Goal: Task Accomplishment & Management: Manage account settings

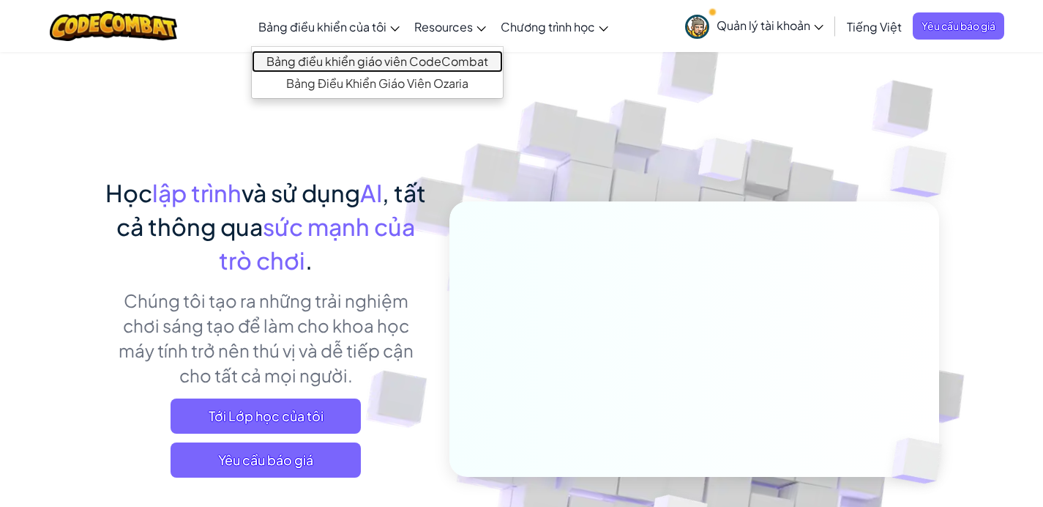
click at [335, 55] on link "Bảng điều khiển giáo viên CodeCombat" at bounding box center [377, 62] width 251 height 22
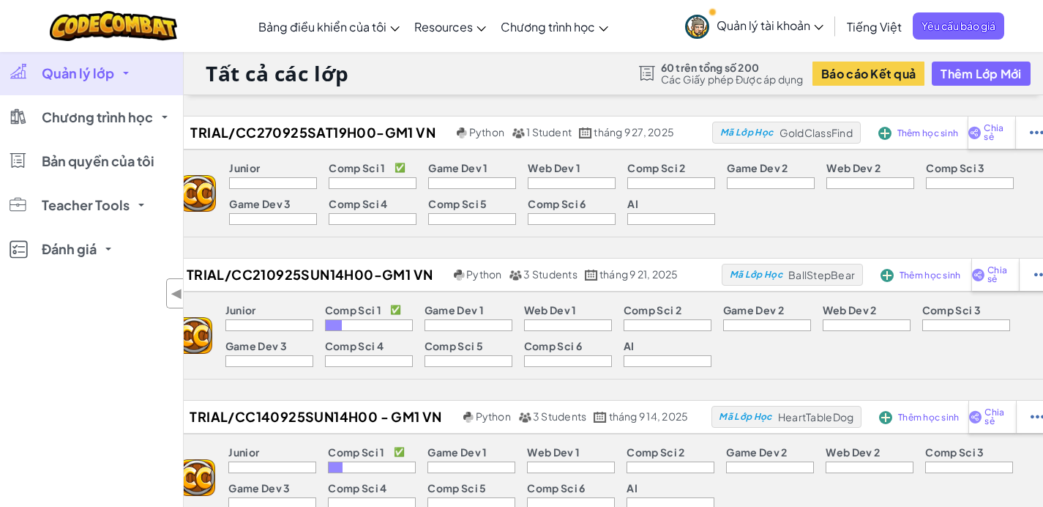
click at [405, 82] on div "Tất cả các lớp 60 trên tổng số 200 Các Giấy phép Được áp dụng Báo cáo Kết quả T…" at bounding box center [614, 73] width 860 height 44
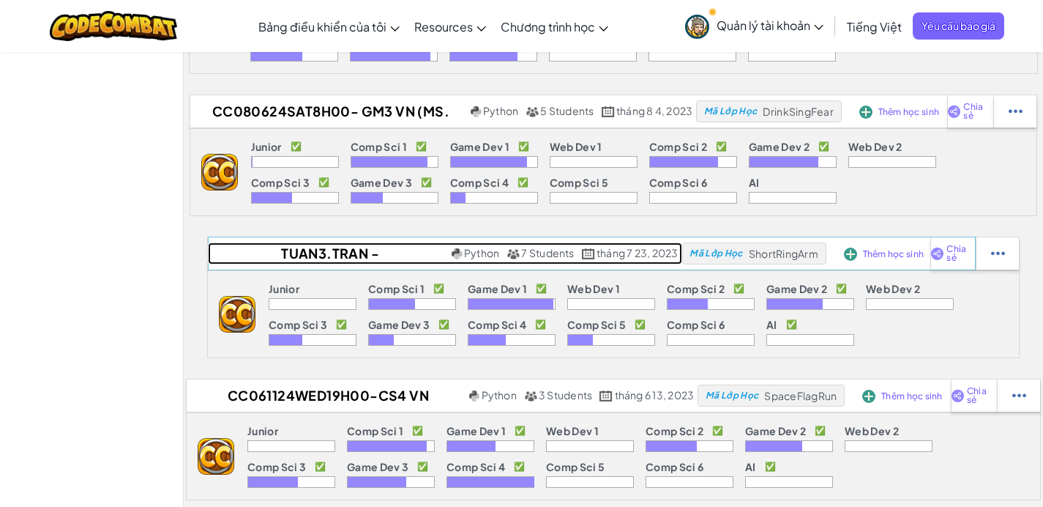
click at [317, 261] on h2 "tuan3.tran - CodeCombat Sun20H00" at bounding box center [328, 253] width 240 height 22
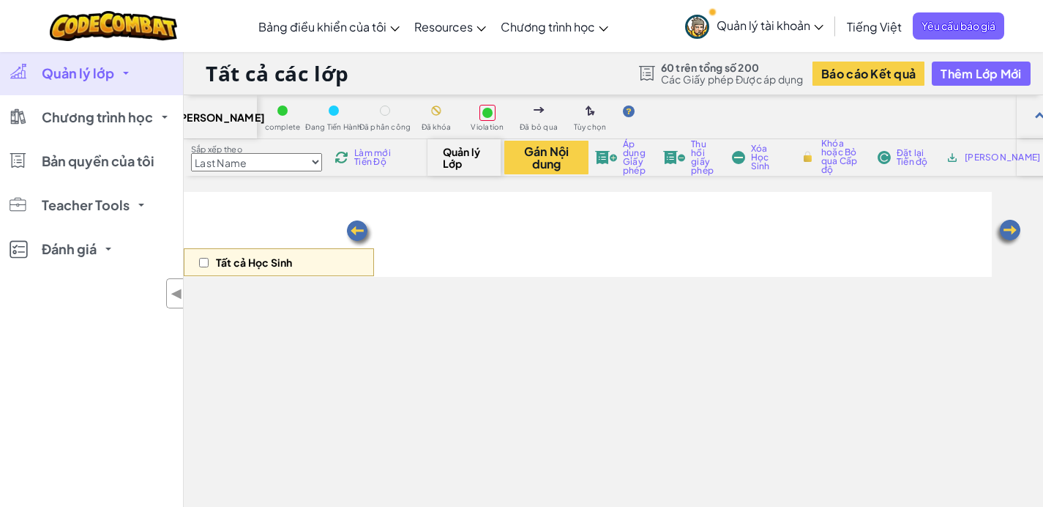
click at [353, 248] on div "Tất cả Học Sinh" at bounding box center [279, 262] width 190 height 28
select select "56462f935afde0c6fd30fc8c"
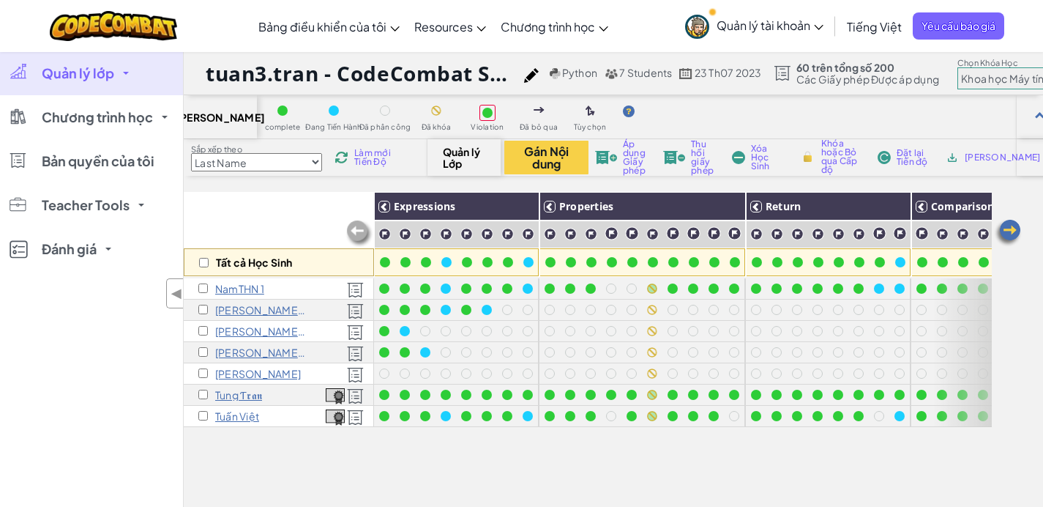
click at [228, 417] on p "Tuấn Việt" at bounding box center [237, 416] width 44 height 12
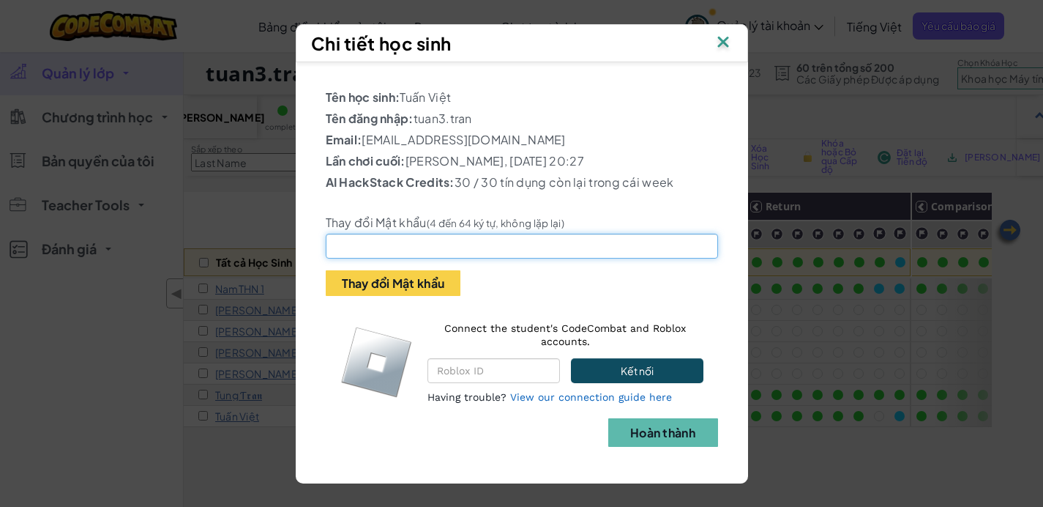
click at [397, 258] on input "text" at bounding box center [522, 246] width 392 height 25
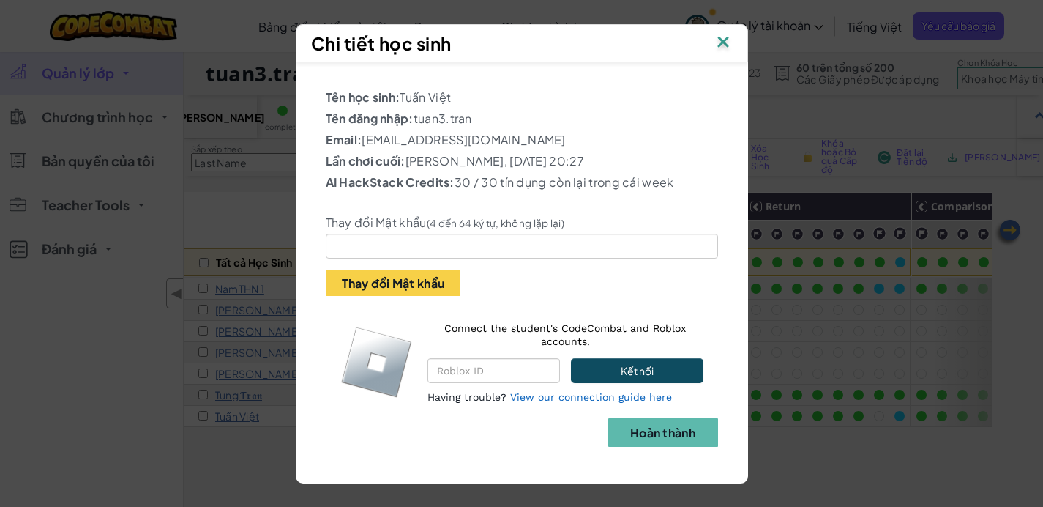
click at [732, 33] on img at bounding box center [723, 43] width 19 height 22
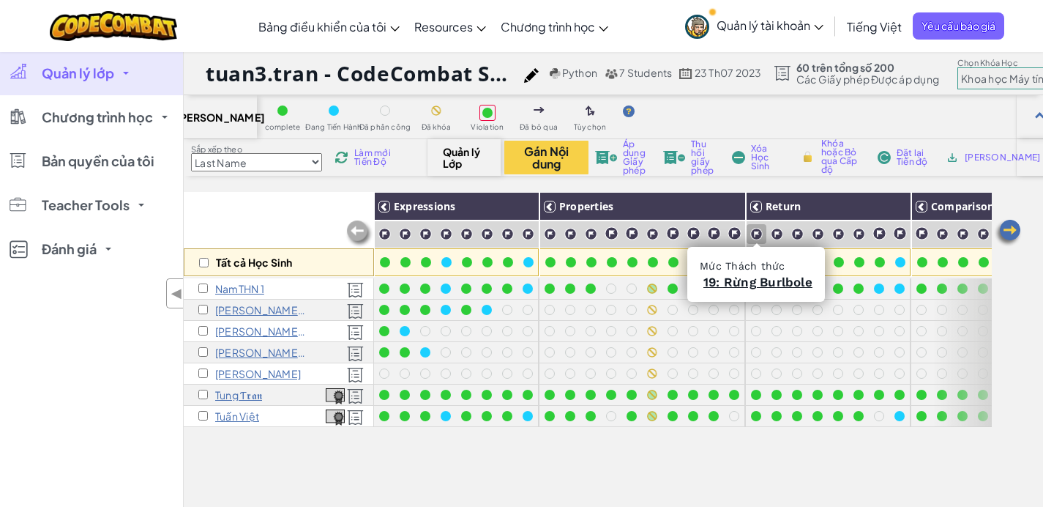
click at [759, 227] on div at bounding box center [757, 234] width 14 height 14
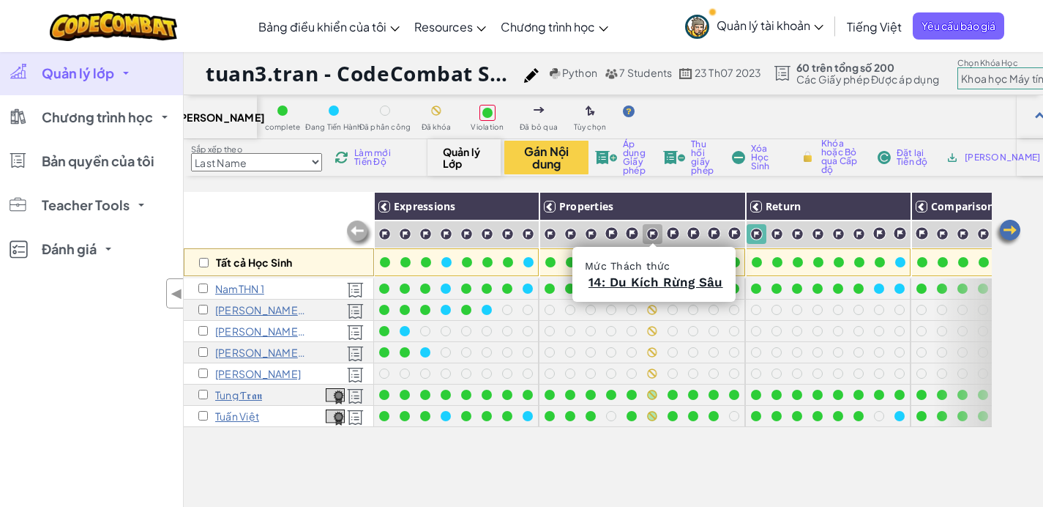
click at [653, 231] on img at bounding box center [653, 234] width 12 height 12
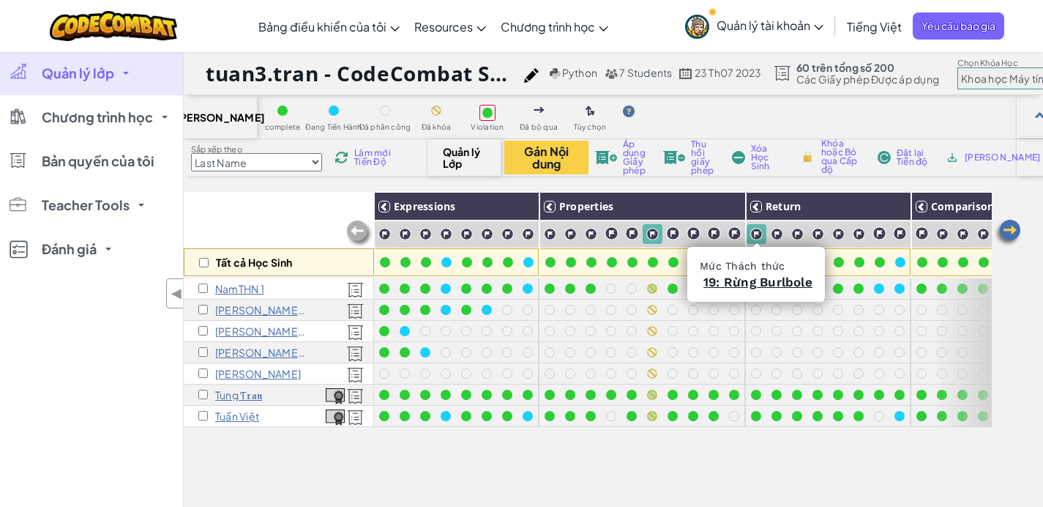
click at [758, 231] on img at bounding box center [756, 234] width 12 height 12
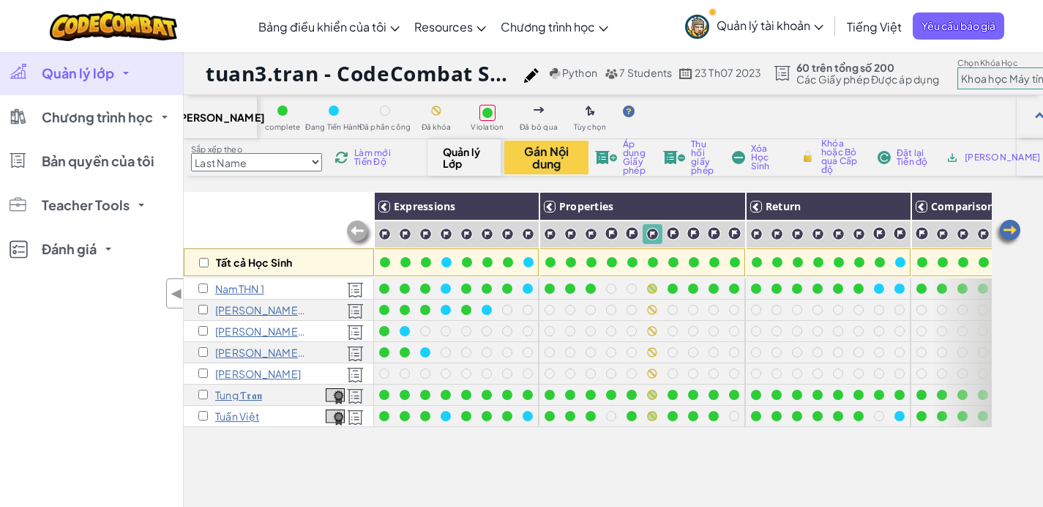
click at [843, 156] on span "Khóa hoặc Bỏ qua Cấp độ" at bounding box center [843, 156] width 43 height 35
checkbox input "true"
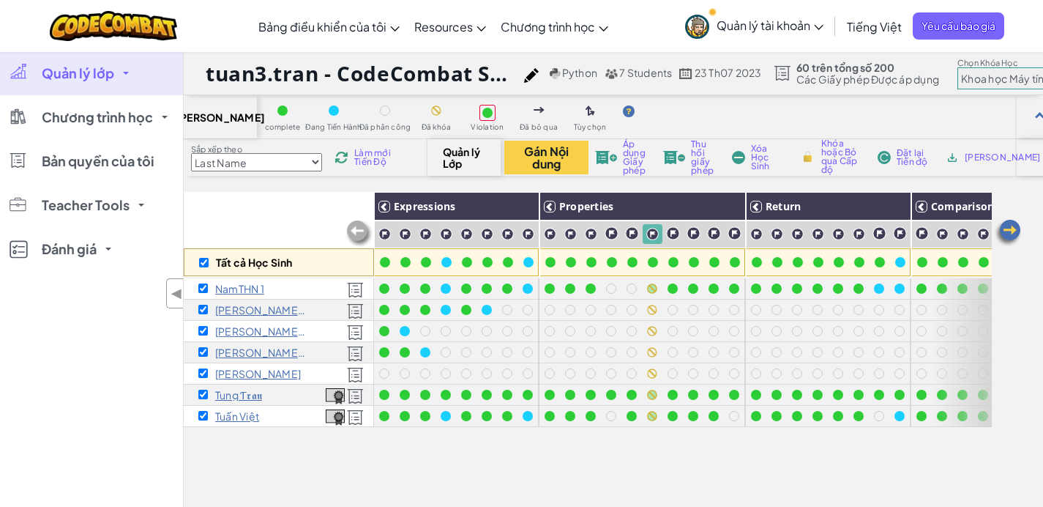
checkbox input "true"
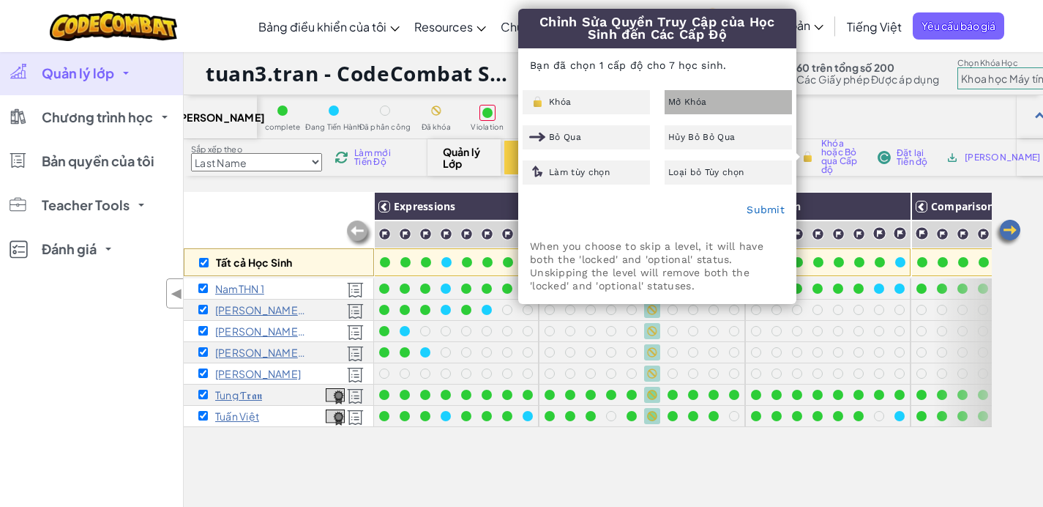
click at [678, 102] on span "Mở Khóa" at bounding box center [687, 101] width 38 height 9
click at [759, 212] on link "Submit" at bounding box center [766, 210] width 38 height 12
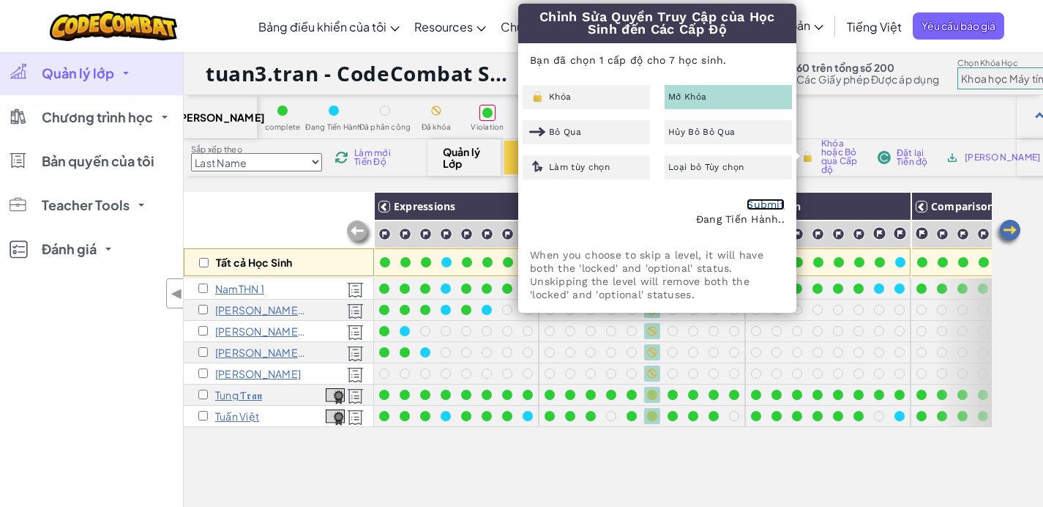
checkbox input "false"
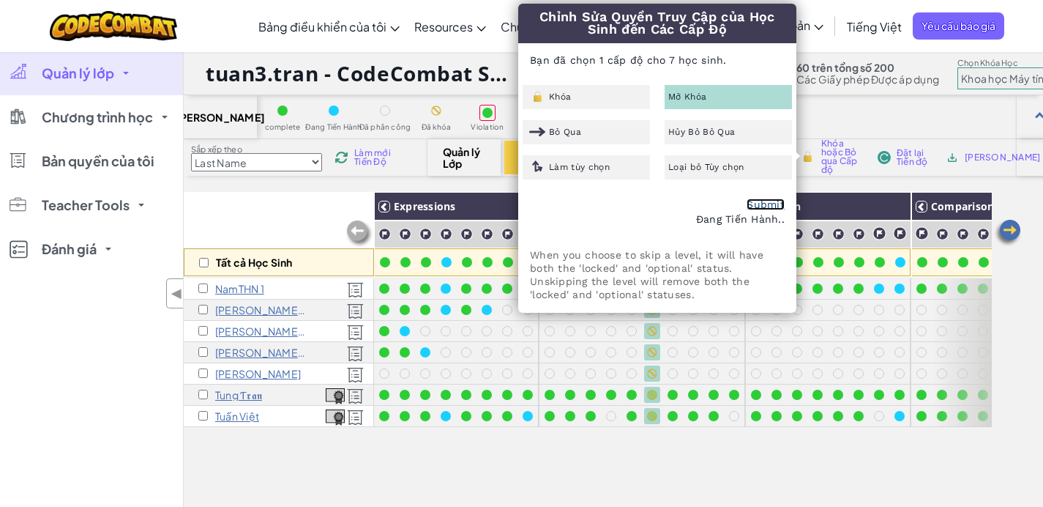
checkbox input "false"
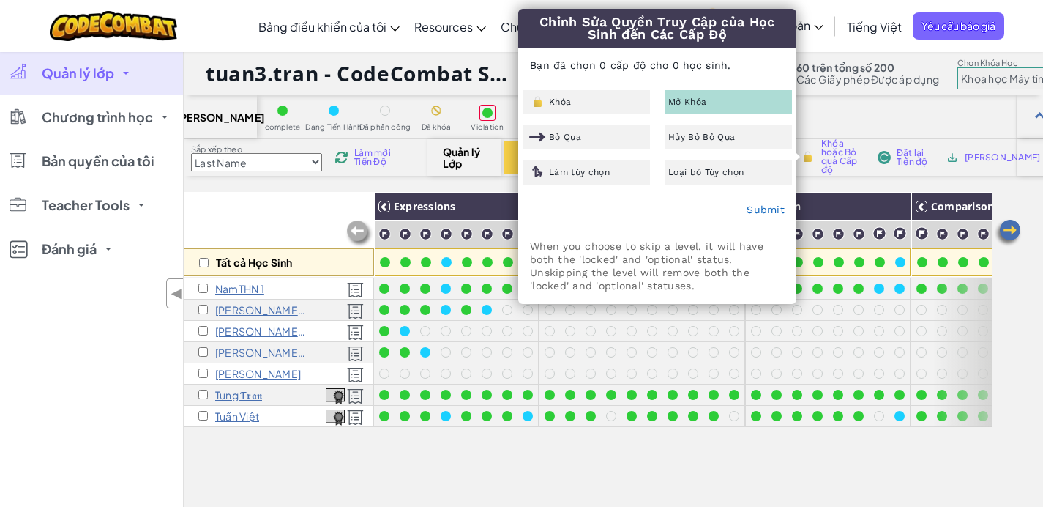
click at [819, 186] on div "[PERSON_NAME] complete Đang Tiến Hành Đã phân công Đã khóa Violation Đã bỏ qua …" at bounding box center [614, 368] width 860 height 546
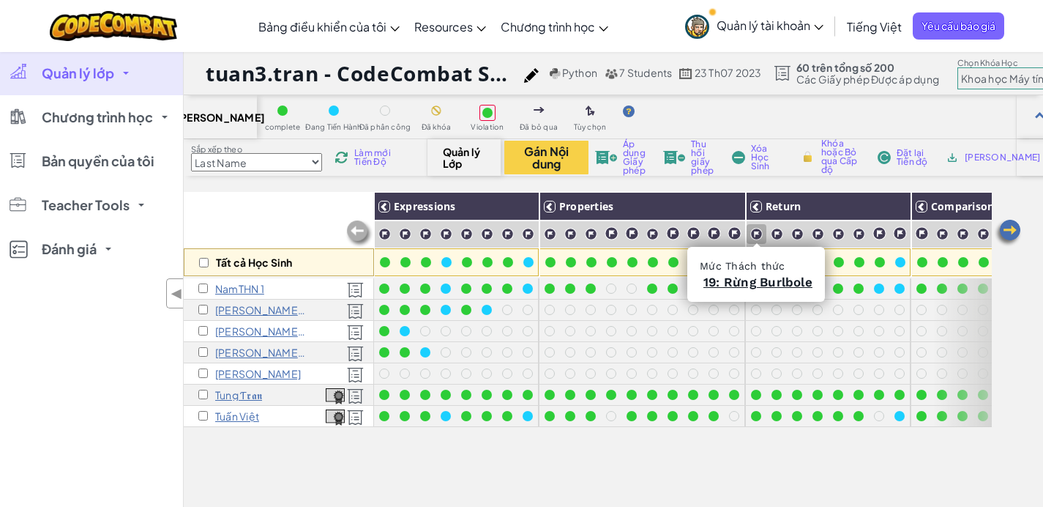
click at [756, 238] on img at bounding box center [756, 234] width 12 height 12
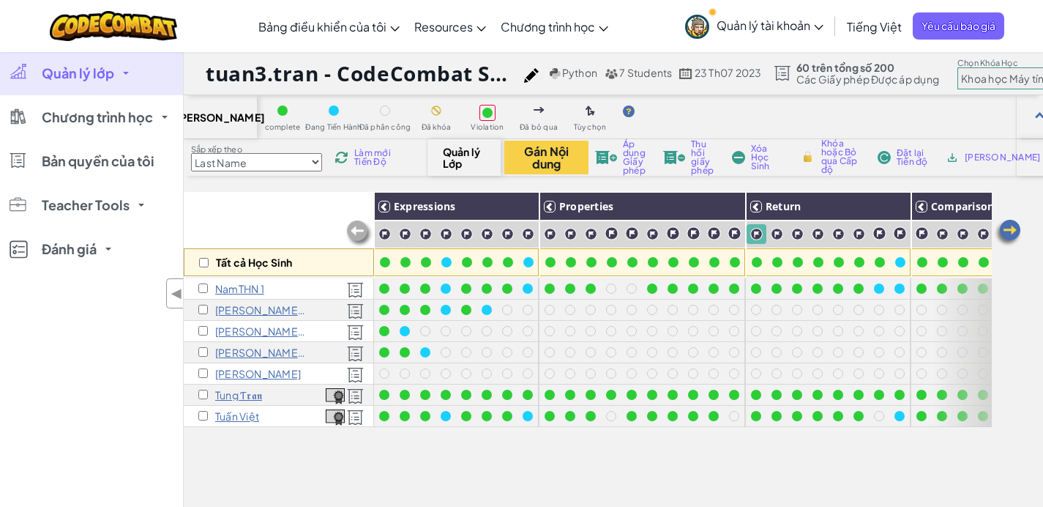
click at [829, 170] on span "Khóa hoặc Bỏ qua Cấp độ" at bounding box center [843, 156] width 43 height 35
checkbox input "true"
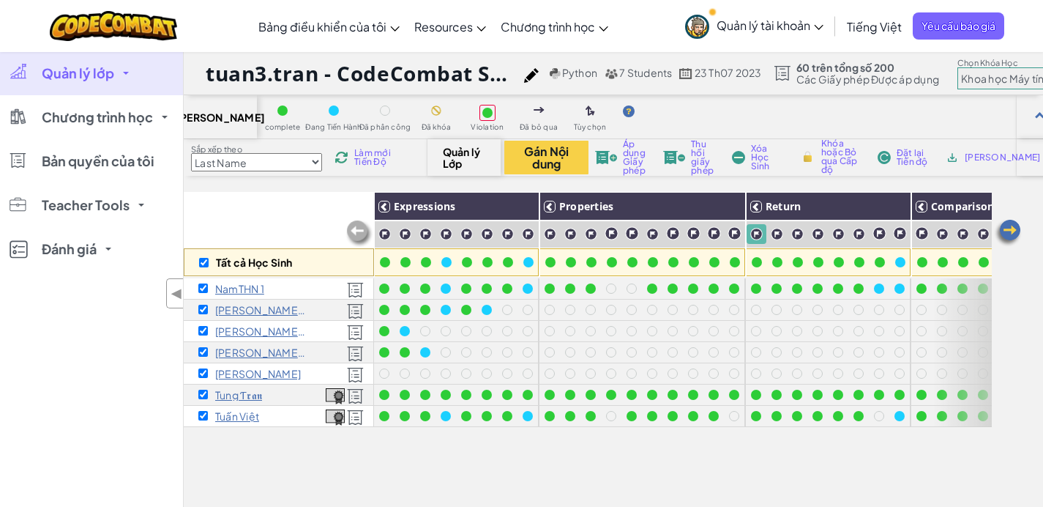
checkbox input "true"
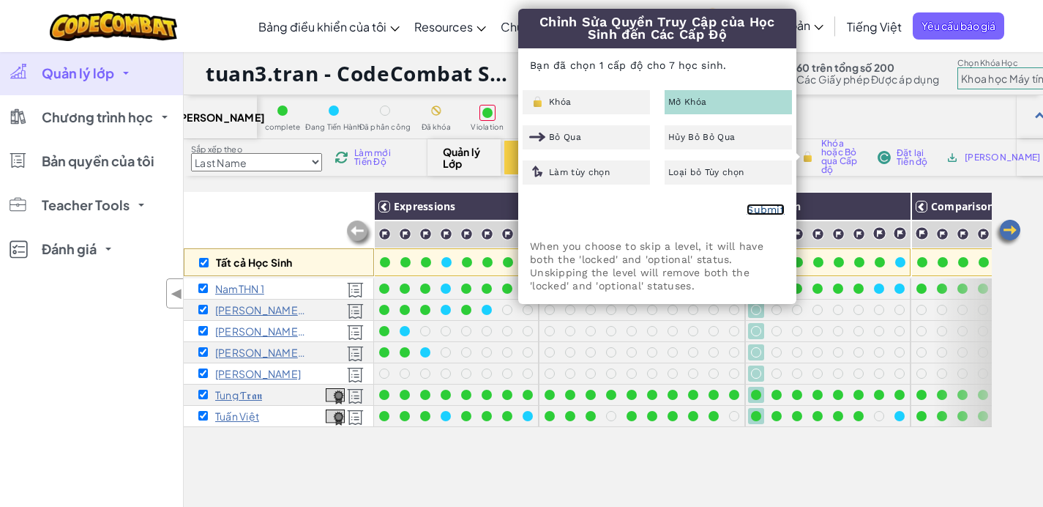
click at [763, 215] on link "Submit" at bounding box center [766, 210] width 38 height 12
checkbox input "false"
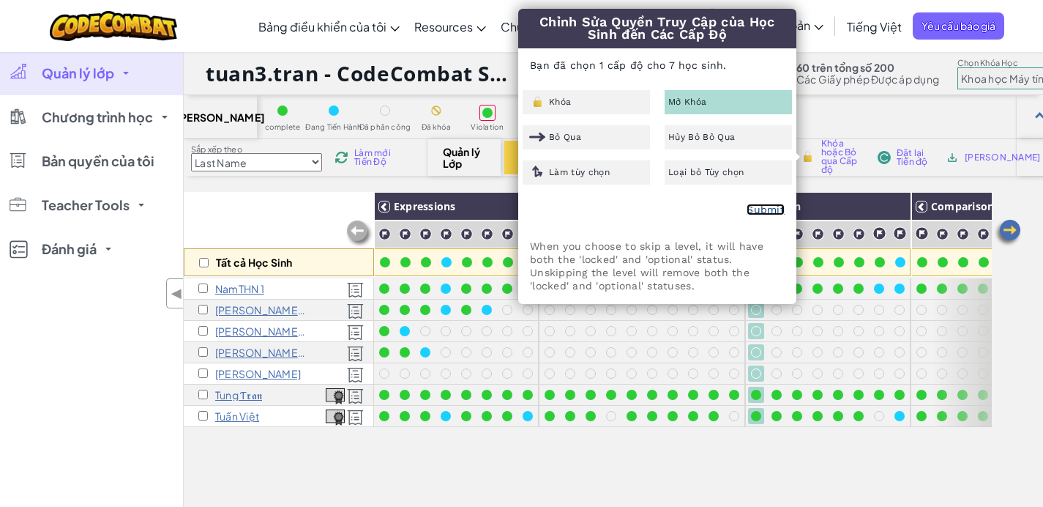
checkbox input "false"
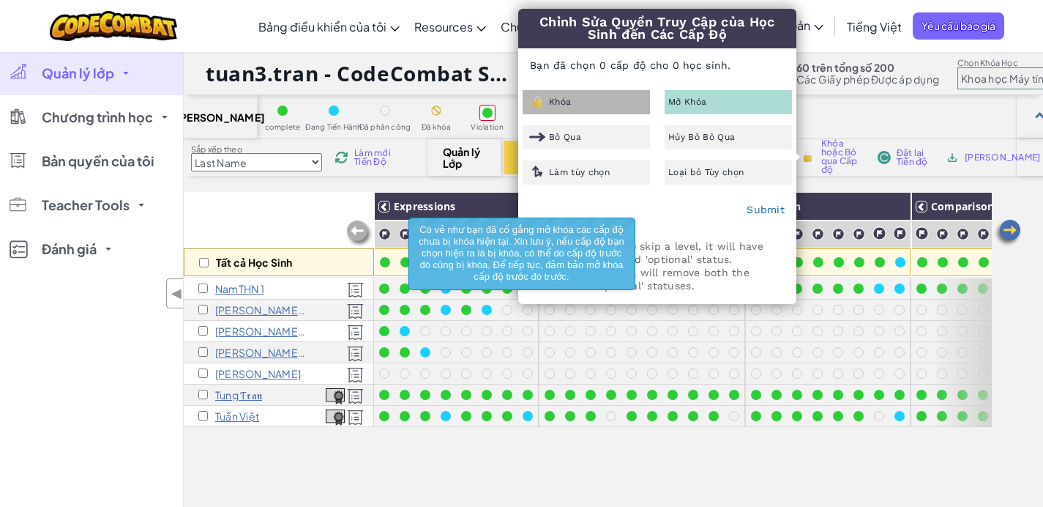
click at [608, 99] on div "Khóa" at bounding box center [586, 102] width 127 height 24
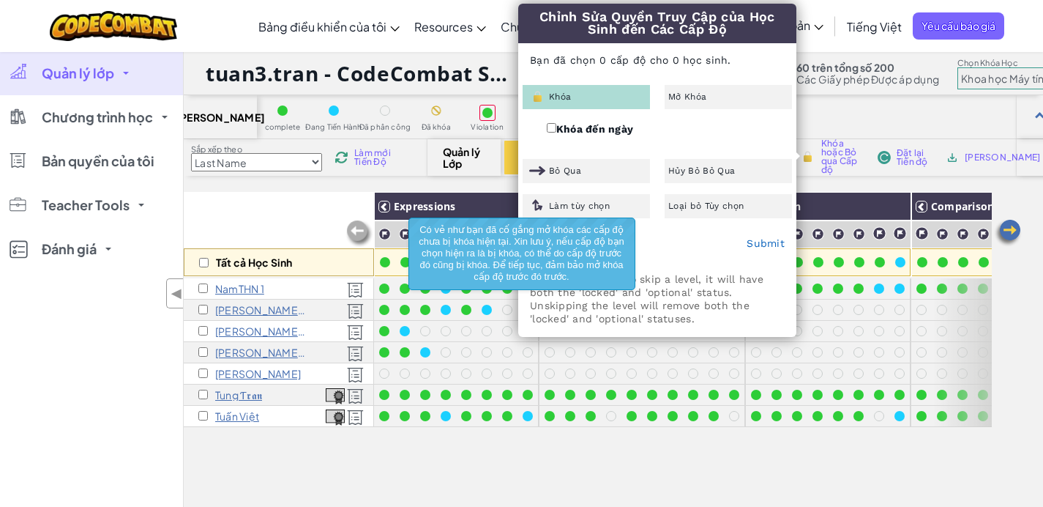
click at [775, 236] on div "Submit" at bounding box center [657, 244] width 277 height 37
click at [770, 244] on link "Submit" at bounding box center [766, 243] width 38 height 12
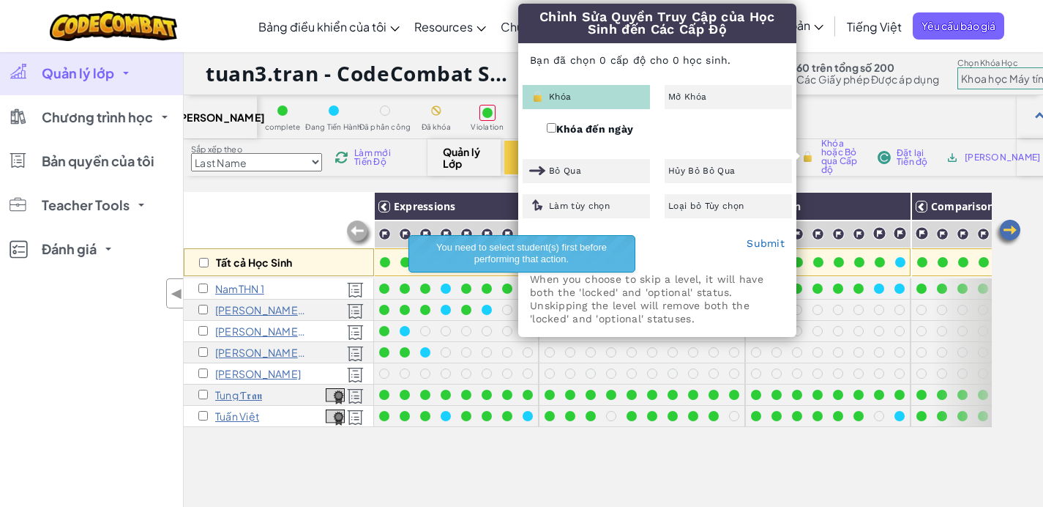
click at [820, 176] on div "[PERSON_NAME] complete Đang Tiến Hành Đã phân công Đã khóa Violation Đã bỏ qua …" at bounding box center [614, 368] width 860 height 546
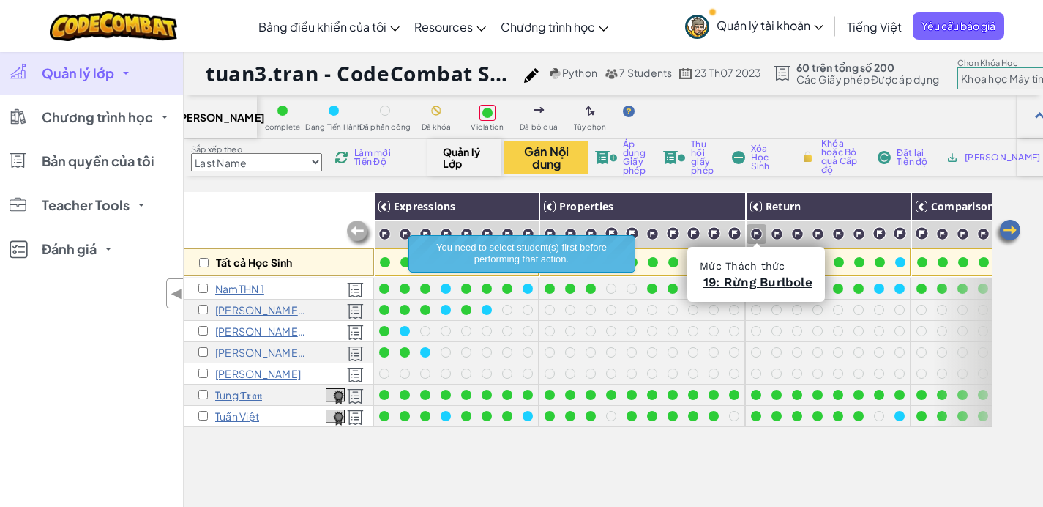
drag, startPoint x: 759, startPoint y: 234, endPoint x: 787, endPoint y: 183, distance: 58.7
click at [759, 234] on img at bounding box center [756, 234] width 12 height 12
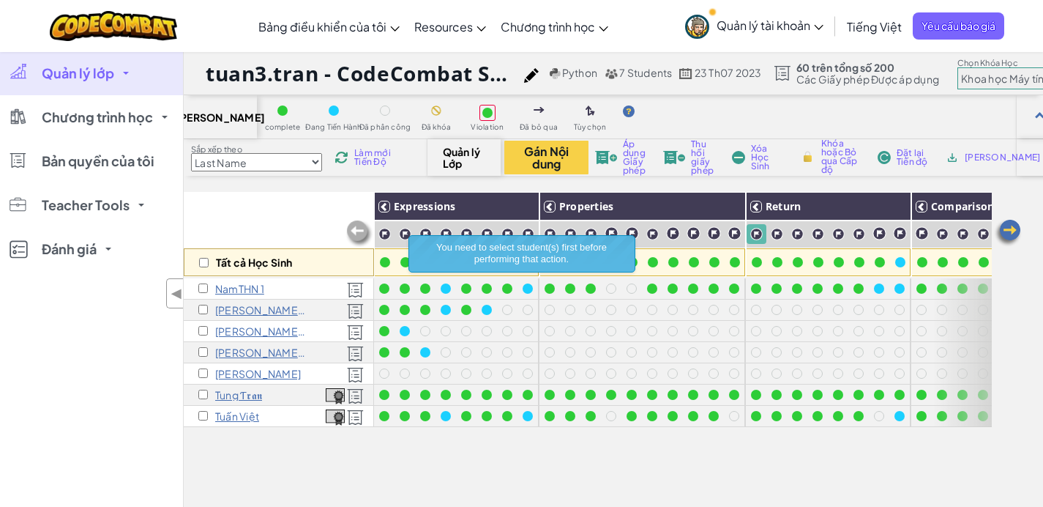
click at [824, 163] on div "Khóa hoặc Bỏ qua Cấp độ" at bounding box center [833, 157] width 78 height 18
checkbox input "true"
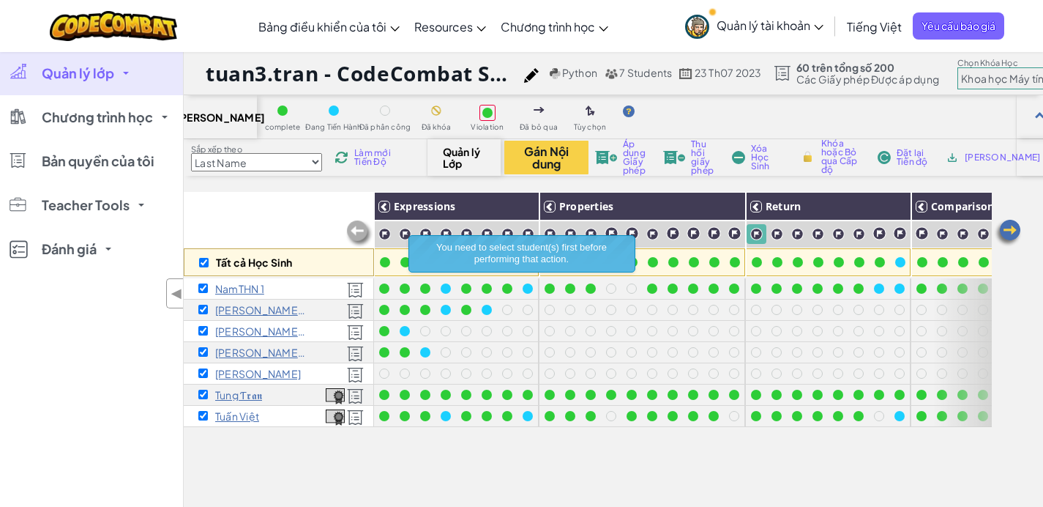
checkbox input "true"
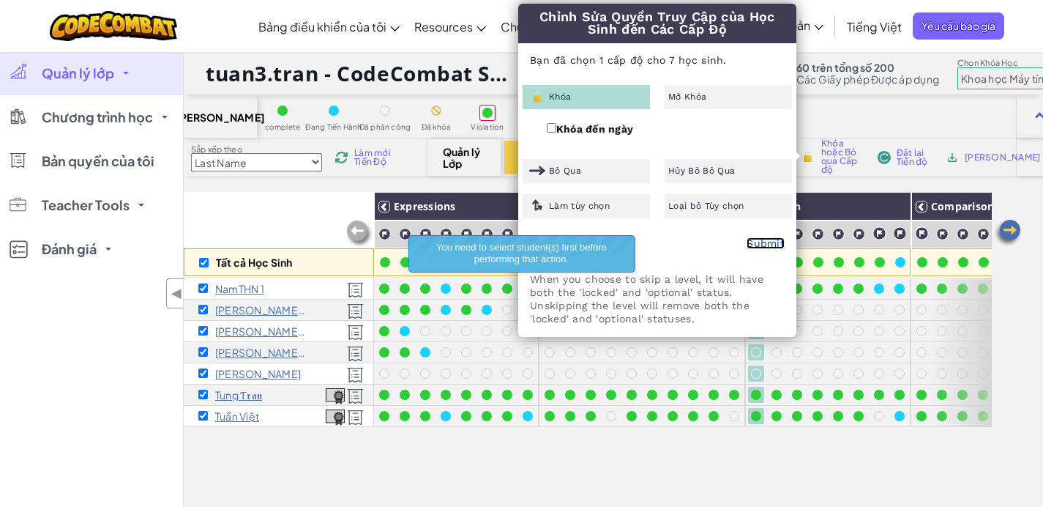
click at [755, 243] on link "Submit" at bounding box center [766, 243] width 38 height 12
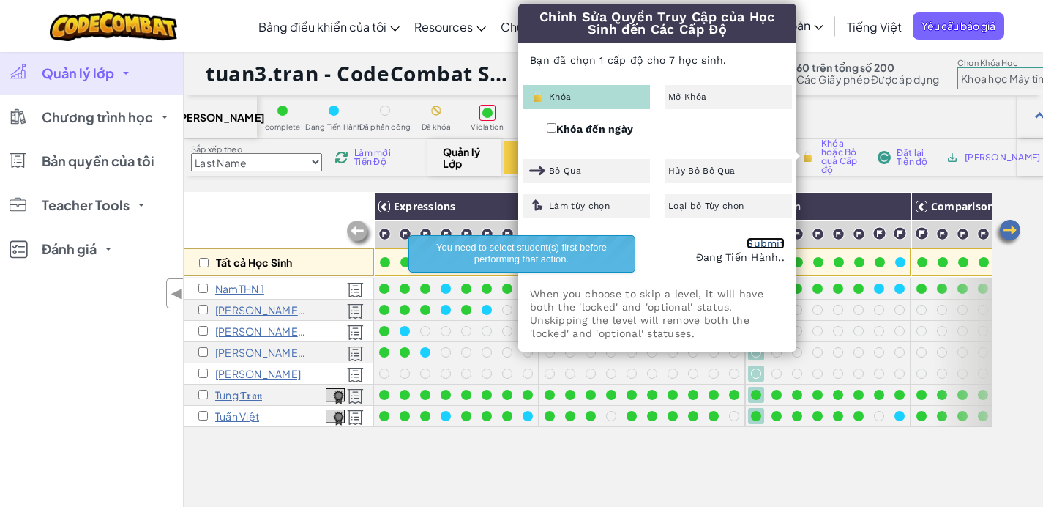
checkbox input "false"
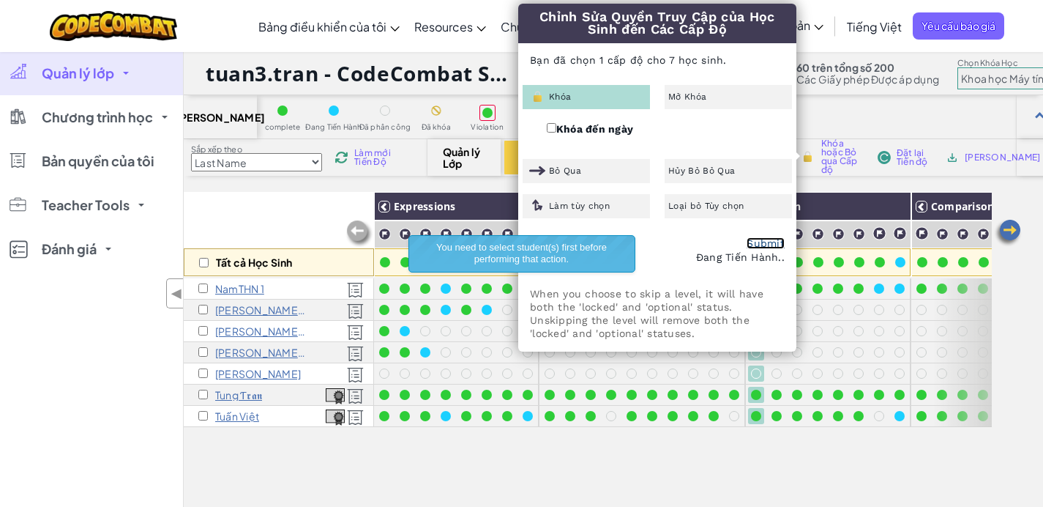
checkbox input "false"
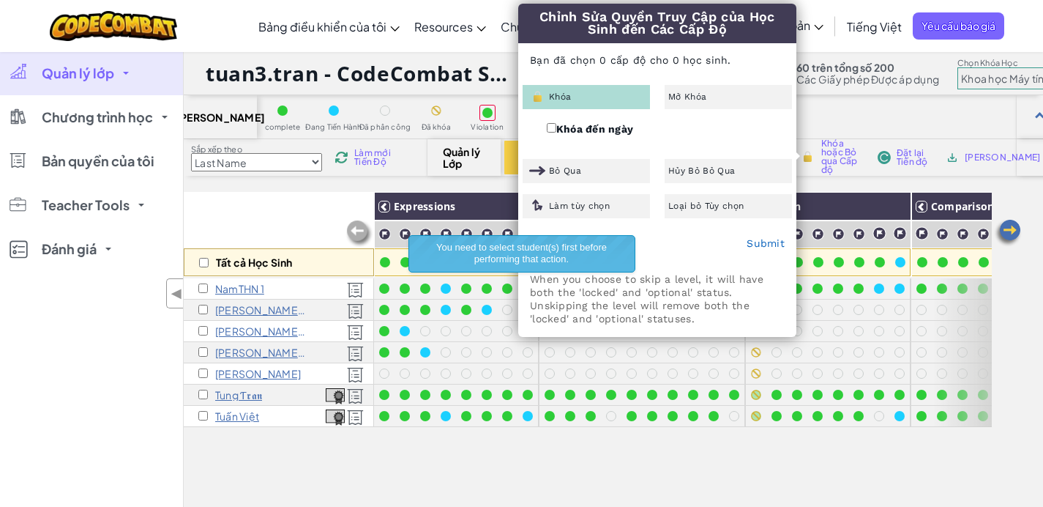
click at [866, 180] on div "[PERSON_NAME] complete Đang Tiến Hành Đã phân công Đã khóa Violation Đã bỏ qua …" at bounding box center [614, 368] width 860 height 546
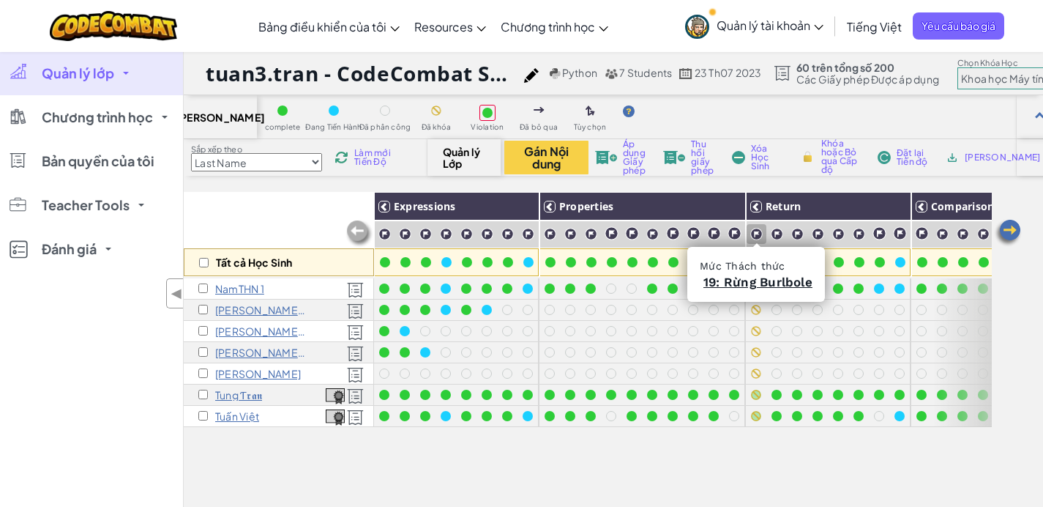
click at [757, 236] on img at bounding box center [756, 234] width 12 height 12
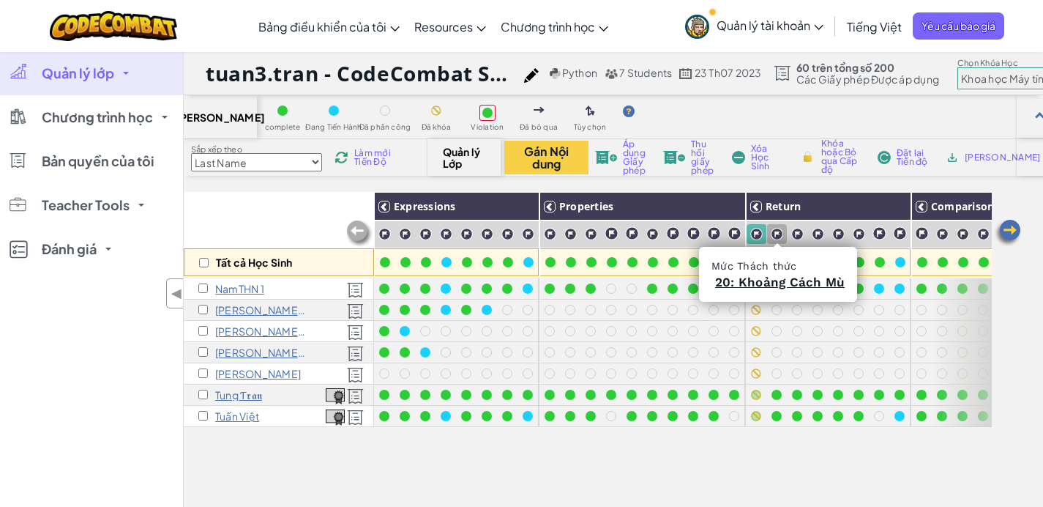
click at [778, 228] on img at bounding box center [777, 234] width 12 height 12
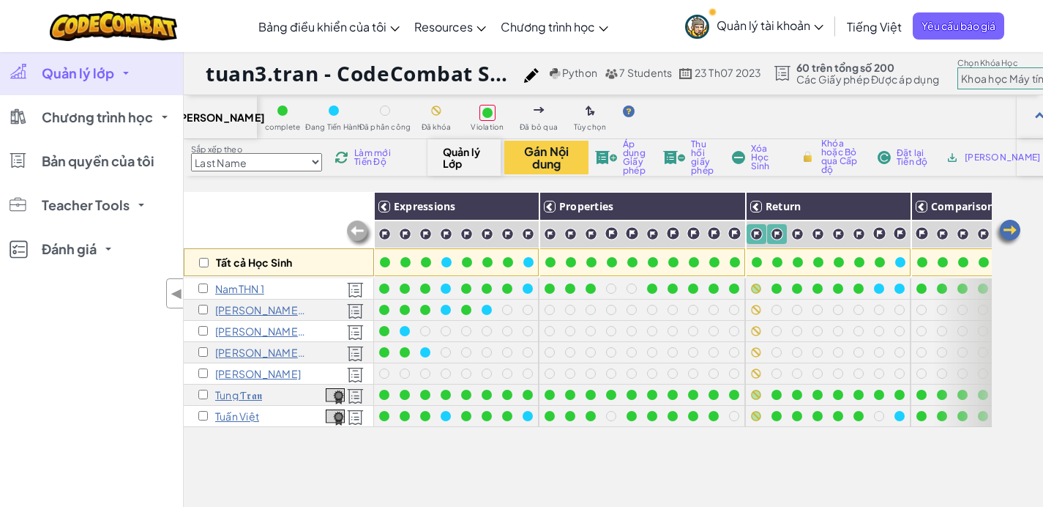
click at [816, 160] on img at bounding box center [807, 156] width 15 height 13
checkbox input "true"
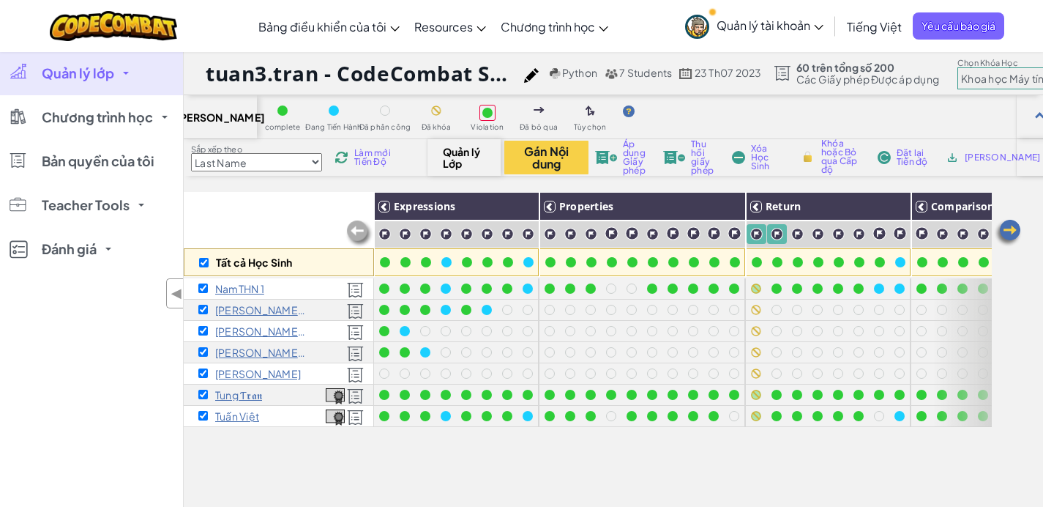
checkbox input "true"
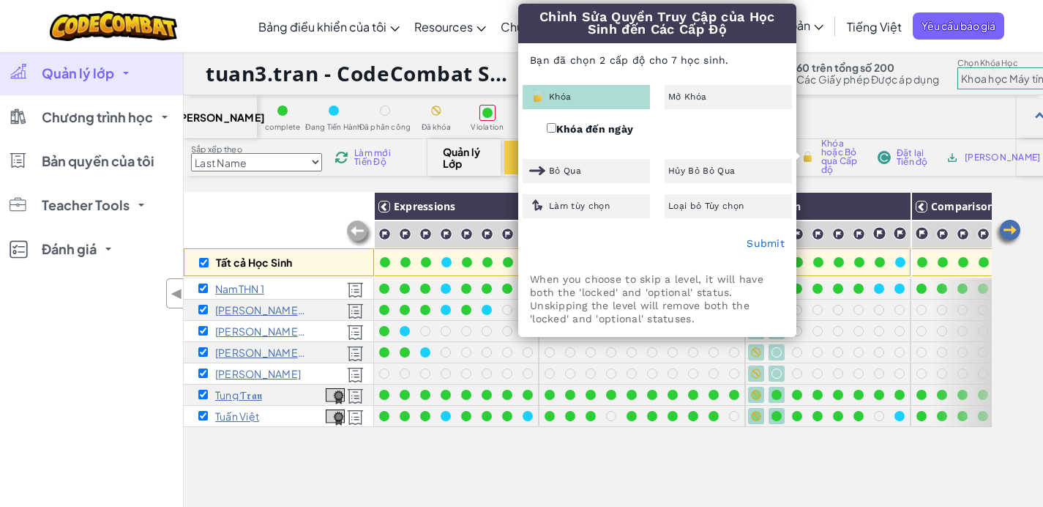
click at [599, 106] on div "Khóa" at bounding box center [586, 97] width 127 height 24
click at [780, 247] on link "Submit" at bounding box center [766, 243] width 38 height 12
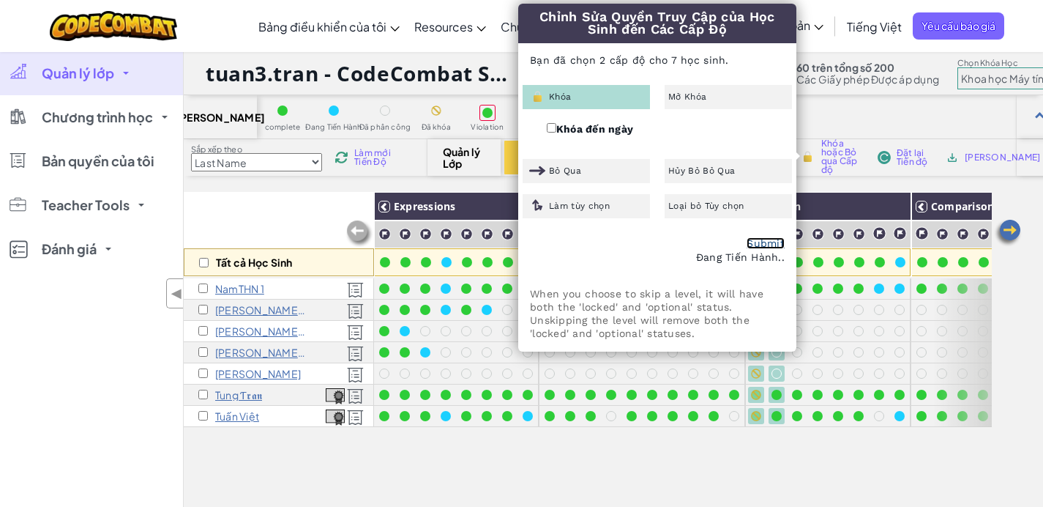
checkbox input "false"
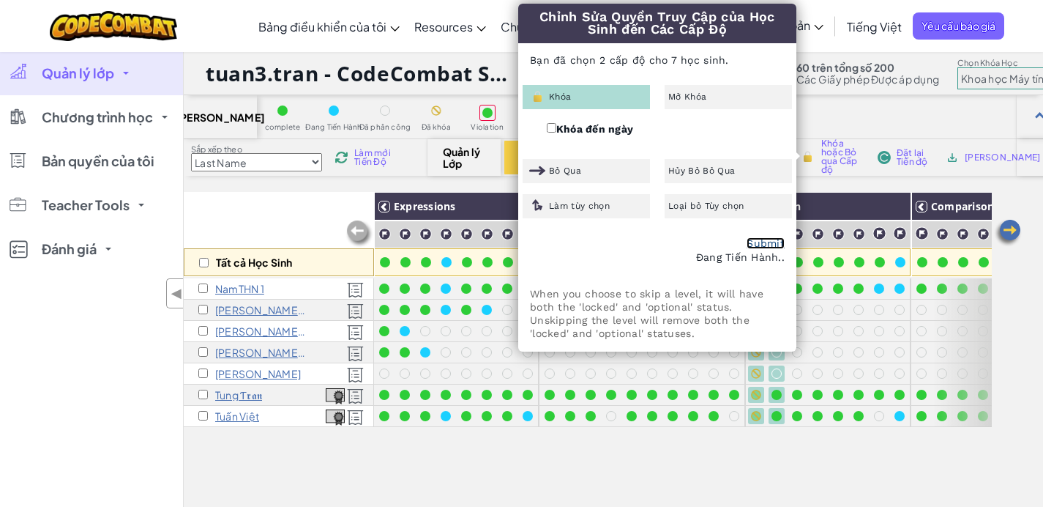
checkbox input "false"
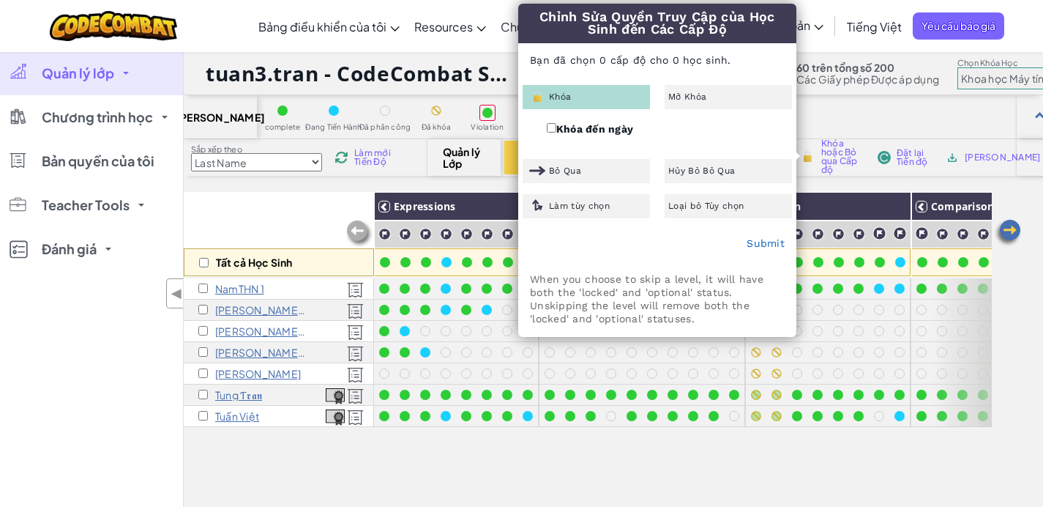
click at [815, 185] on div "[PERSON_NAME] complete Đang Tiến Hành Đã phân công Đã khóa Violation Đã bỏ qua …" at bounding box center [614, 368] width 860 height 546
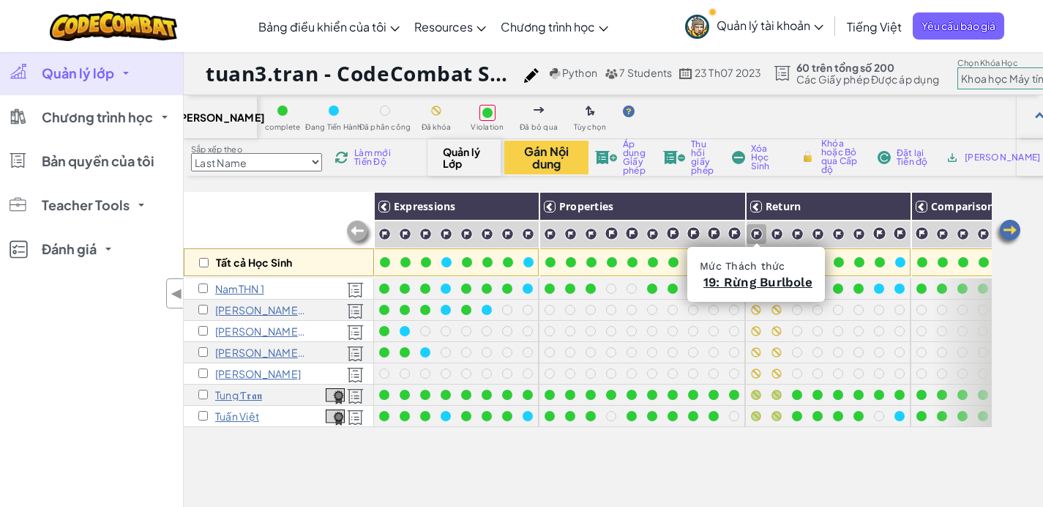
click at [755, 234] on img at bounding box center [756, 234] width 12 height 12
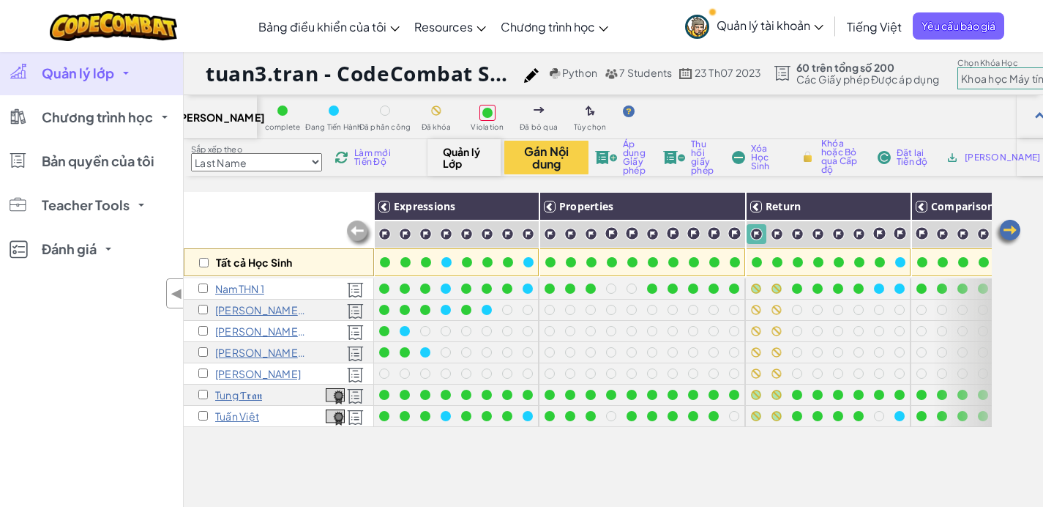
click at [831, 169] on span "Khóa hoặc Bỏ qua Cấp độ" at bounding box center [843, 156] width 43 height 35
checkbox input "true"
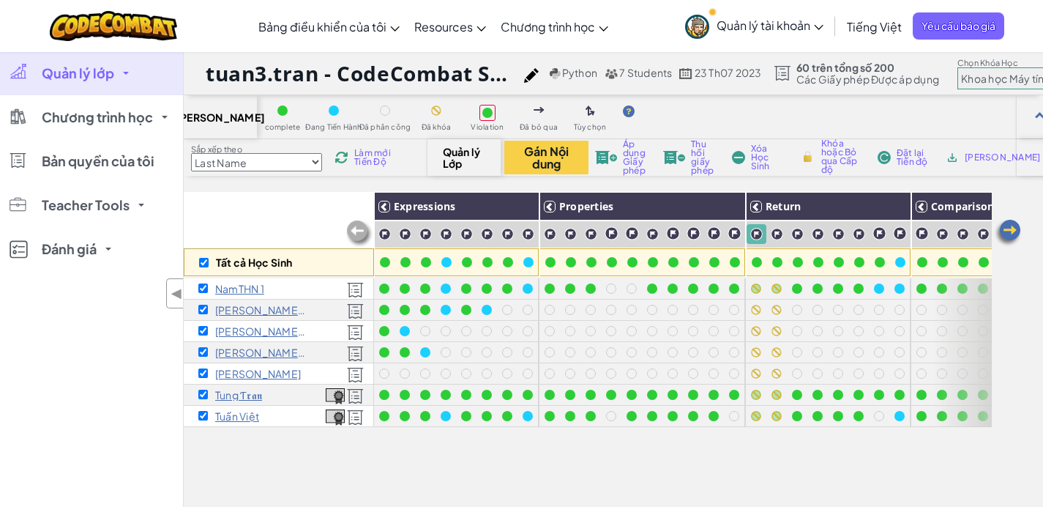
checkbox input "true"
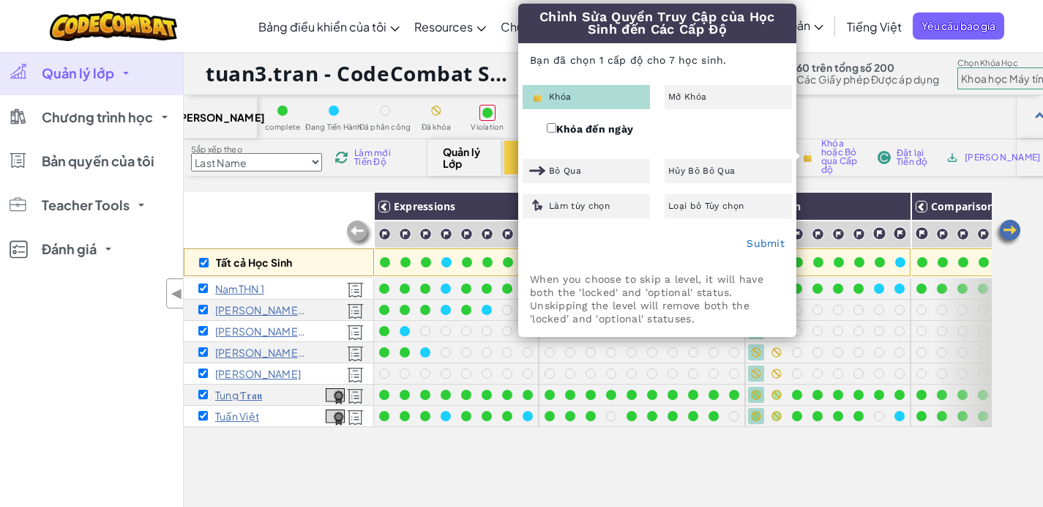
drag, startPoint x: 715, startPoint y: 101, endPoint x: 718, endPoint y: 124, distance: 22.9
click at [715, 103] on div "Mở Khóa" at bounding box center [728, 97] width 127 height 24
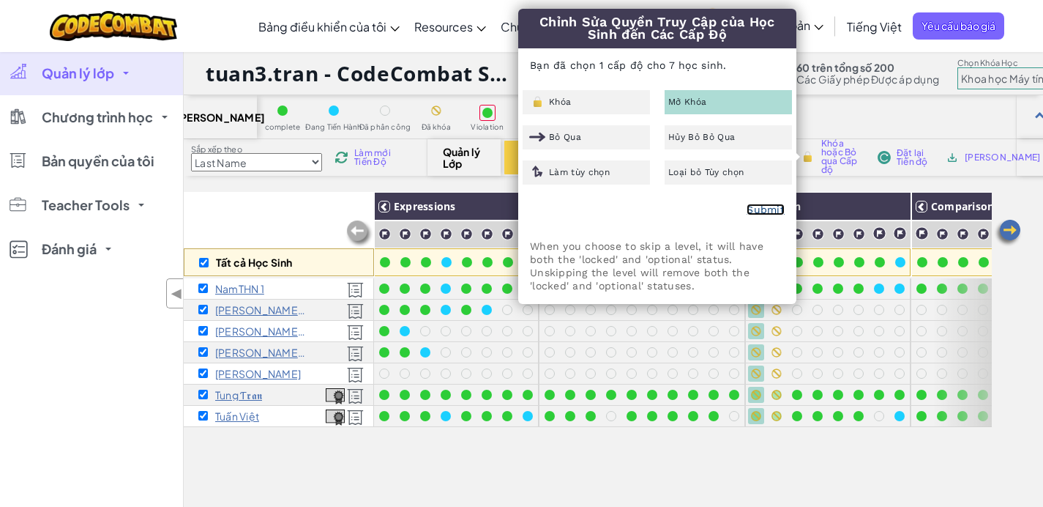
click at [772, 210] on link "Submit" at bounding box center [766, 210] width 38 height 12
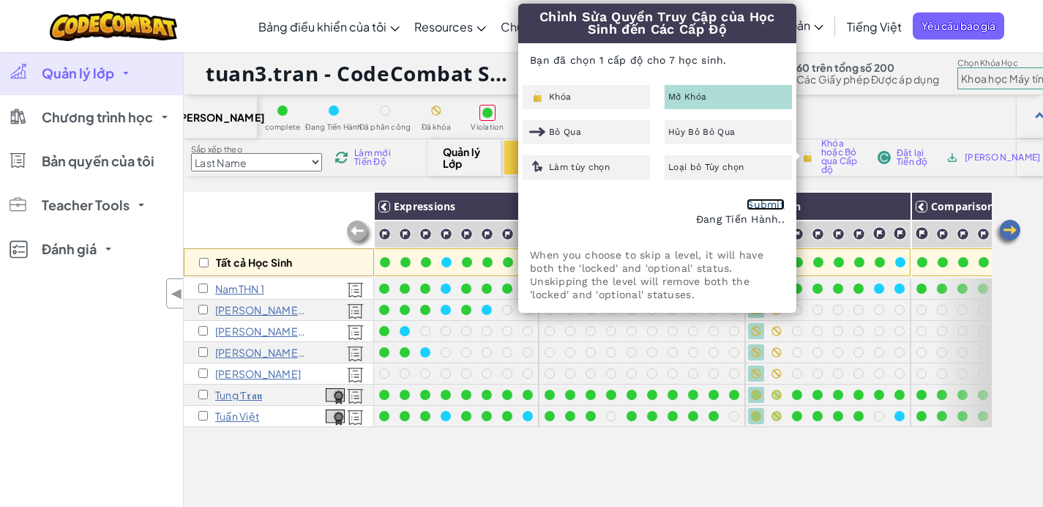
checkbox input "false"
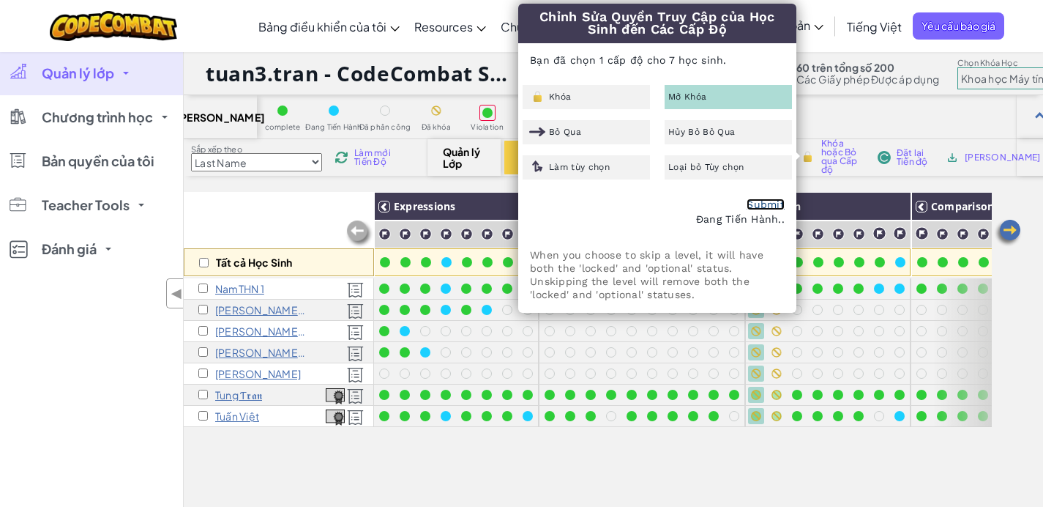
checkbox input "false"
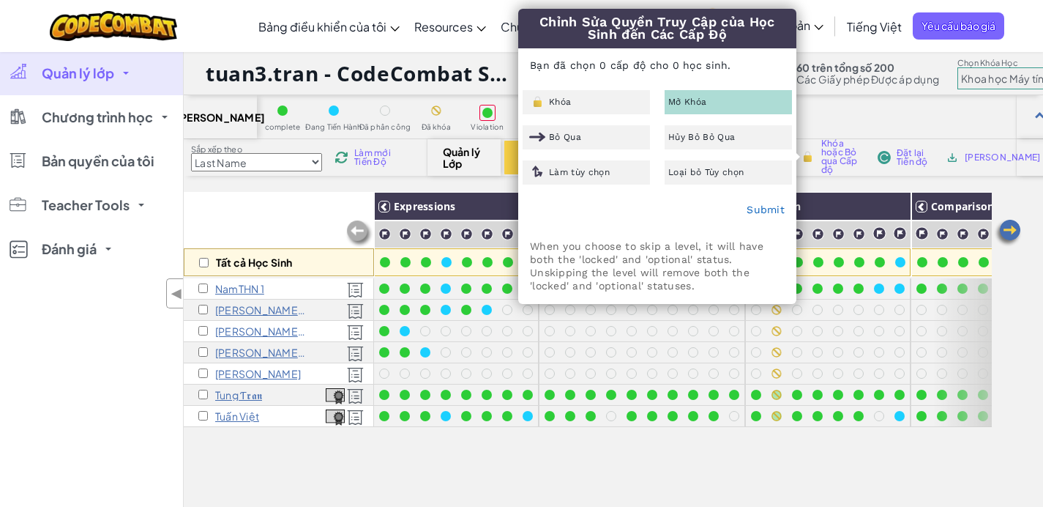
click at [1005, 271] on div "Tất cả Học Sinh Expressions Properties Return Comparisons Movement Properties R…" at bounding box center [614, 417] width 860 height 450
